Goal: Transaction & Acquisition: Purchase product/service

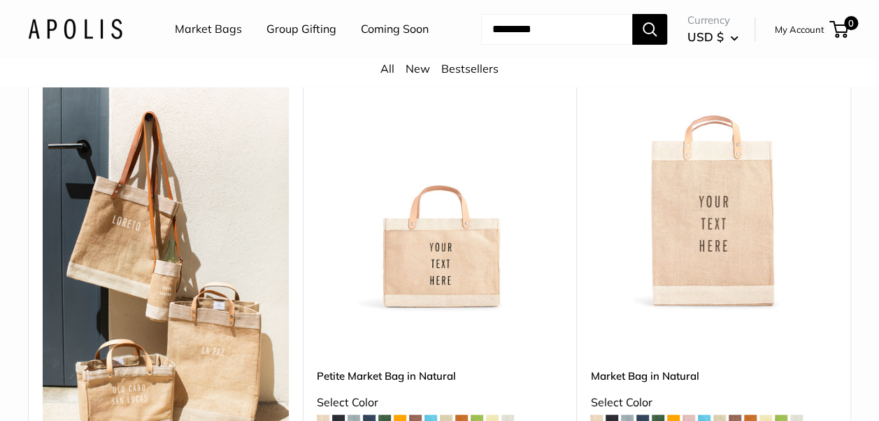
scroll to position [13, 0]
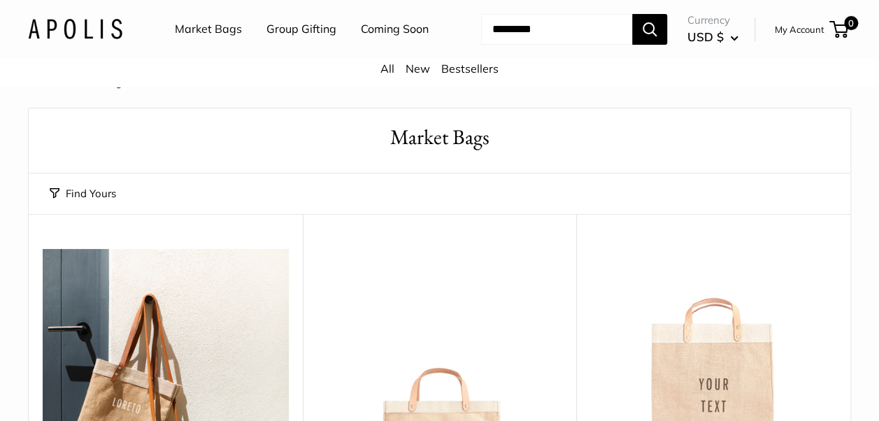
click at [532, 45] on input "Search..." at bounding box center [556, 29] width 151 height 31
type input "**********"
click at [632, 14] on button "Search" at bounding box center [649, 29] width 35 height 31
